Goal: Task Accomplishment & Management: Manage account settings

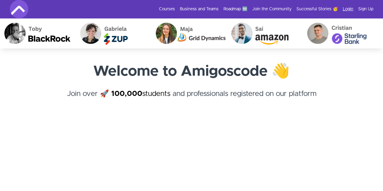
click at [348, 11] on link "Login" at bounding box center [347, 9] width 11 height 6
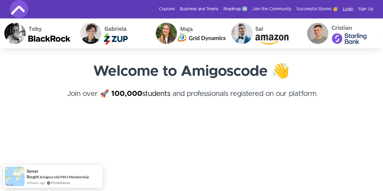
click at [347, 11] on link "Login" at bounding box center [347, 9] width 11 height 6
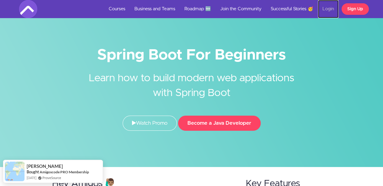
click at [329, 8] on link "Login" at bounding box center [328, 9] width 21 height 18
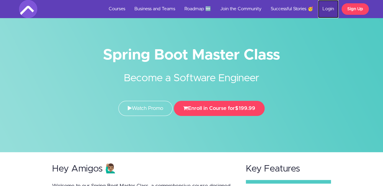
click at [328, 7] on link "Login" at bounding box center [328, 9] width 21 height 18
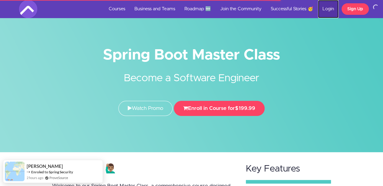
click at [328, 7] on link "Login" at bounding box center [328, 9] width 21 height 18
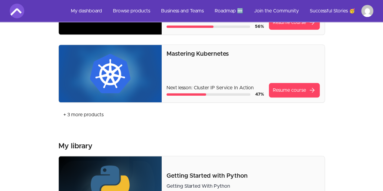
scroll to position [240, 0]
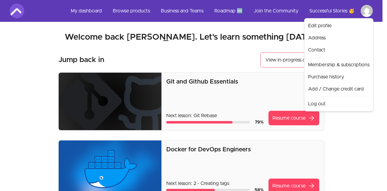
click at [318, 103] on link "Log out" at bounding box center [339, 104] width 66 height 12
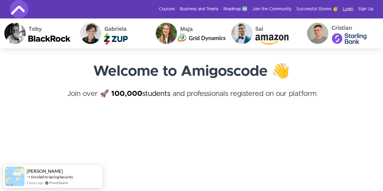
click at [350, 9] on link "Login" at bounding box center [347, 9] width 11 height 6
